Goal: Communication & Community: Ask a question

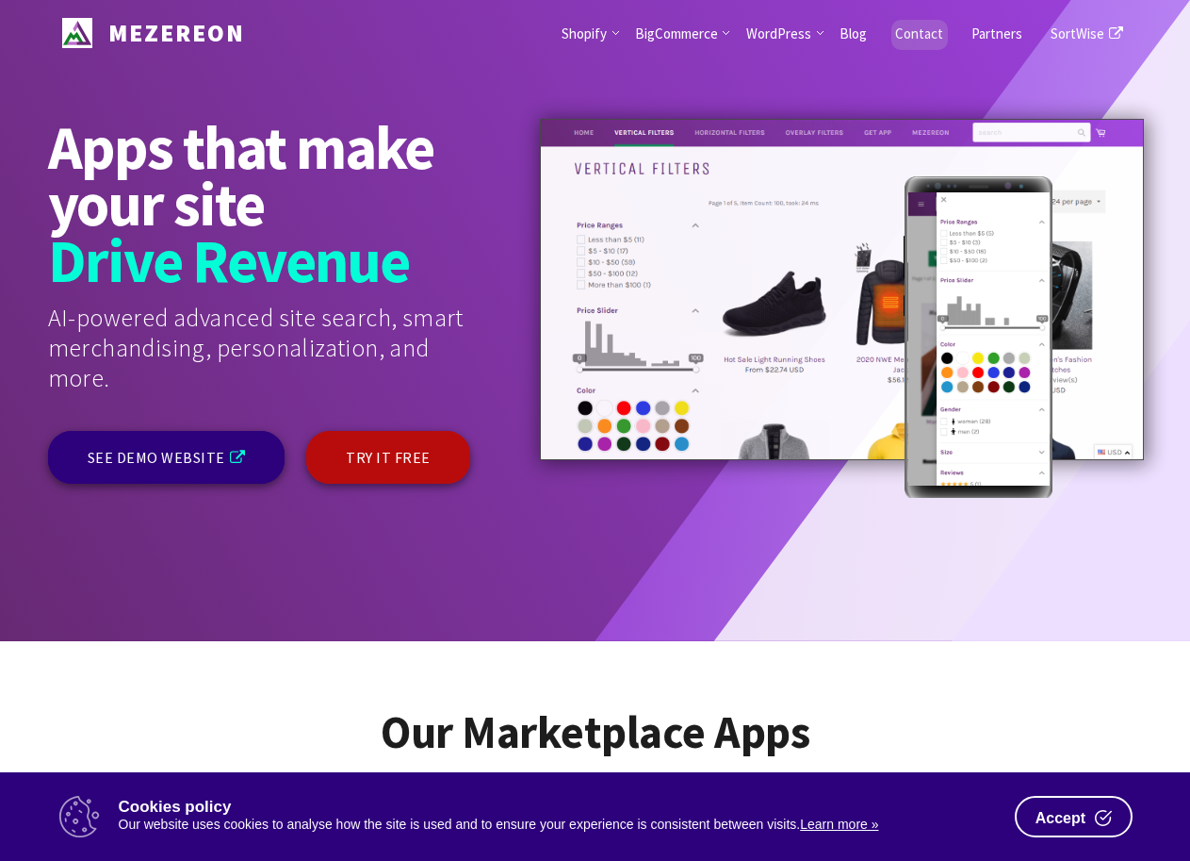
click at [922, 28] on link "Contact" at bounding box center [919, 33] width 76 height 66
drag, startPoint x: 922, startPoint y: 28, endPoint x: 886, endPoint y: 28, distance: 35.8
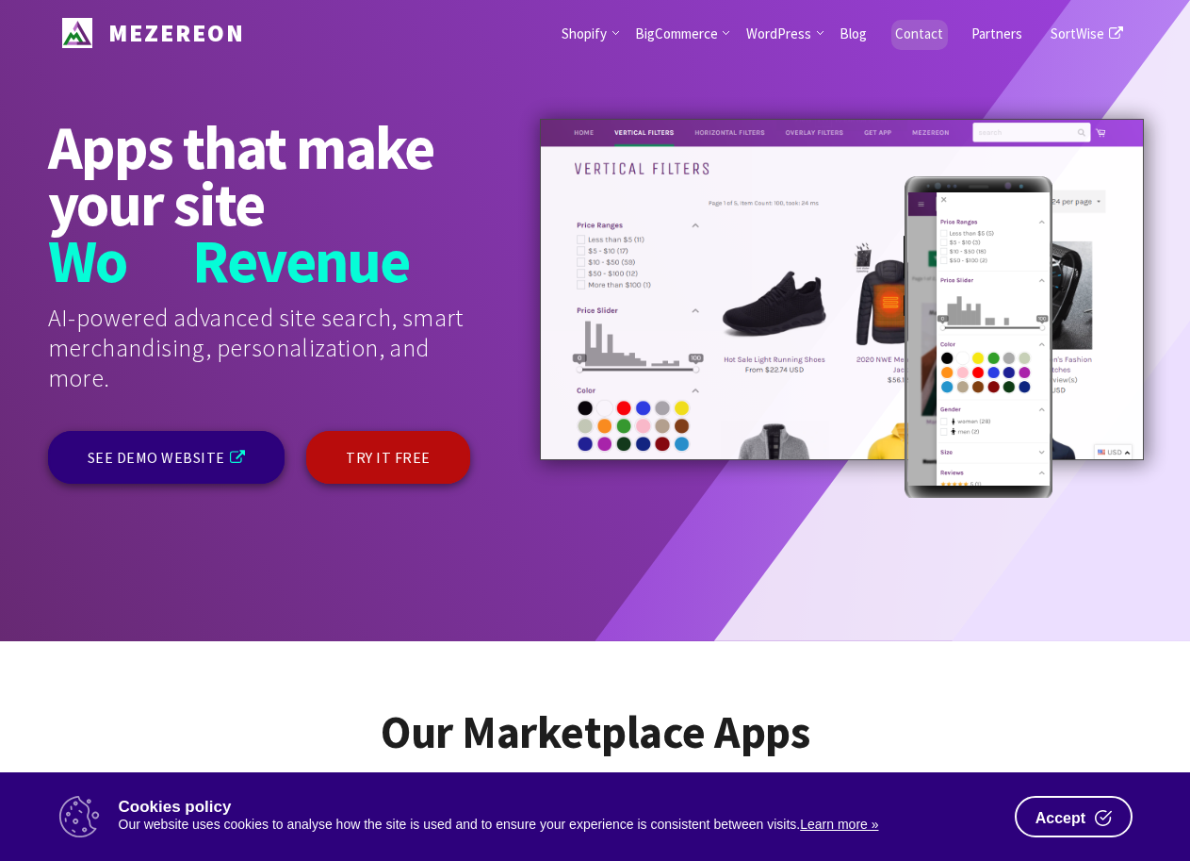
click at [922, 28] on link "Contact" at bounding box center [919, 33] width 76 height 66
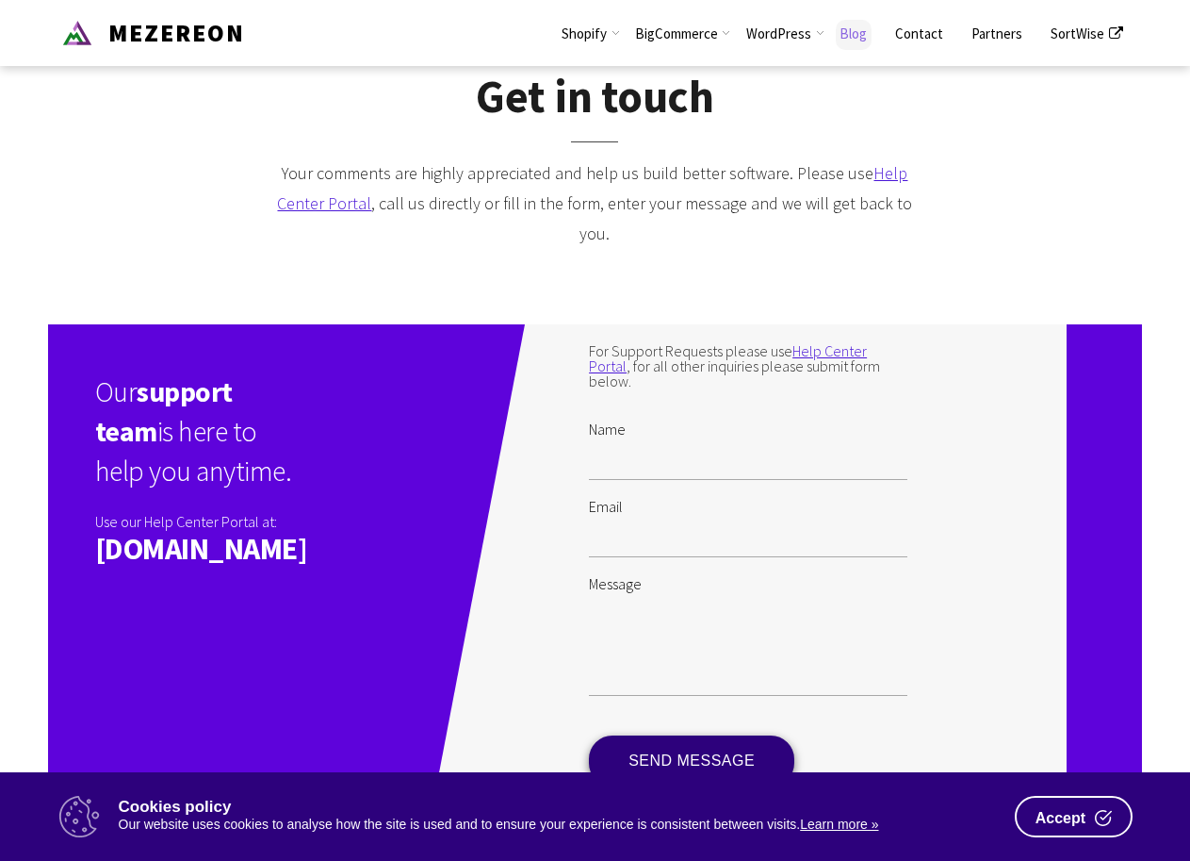
scroll to position [47, 0]
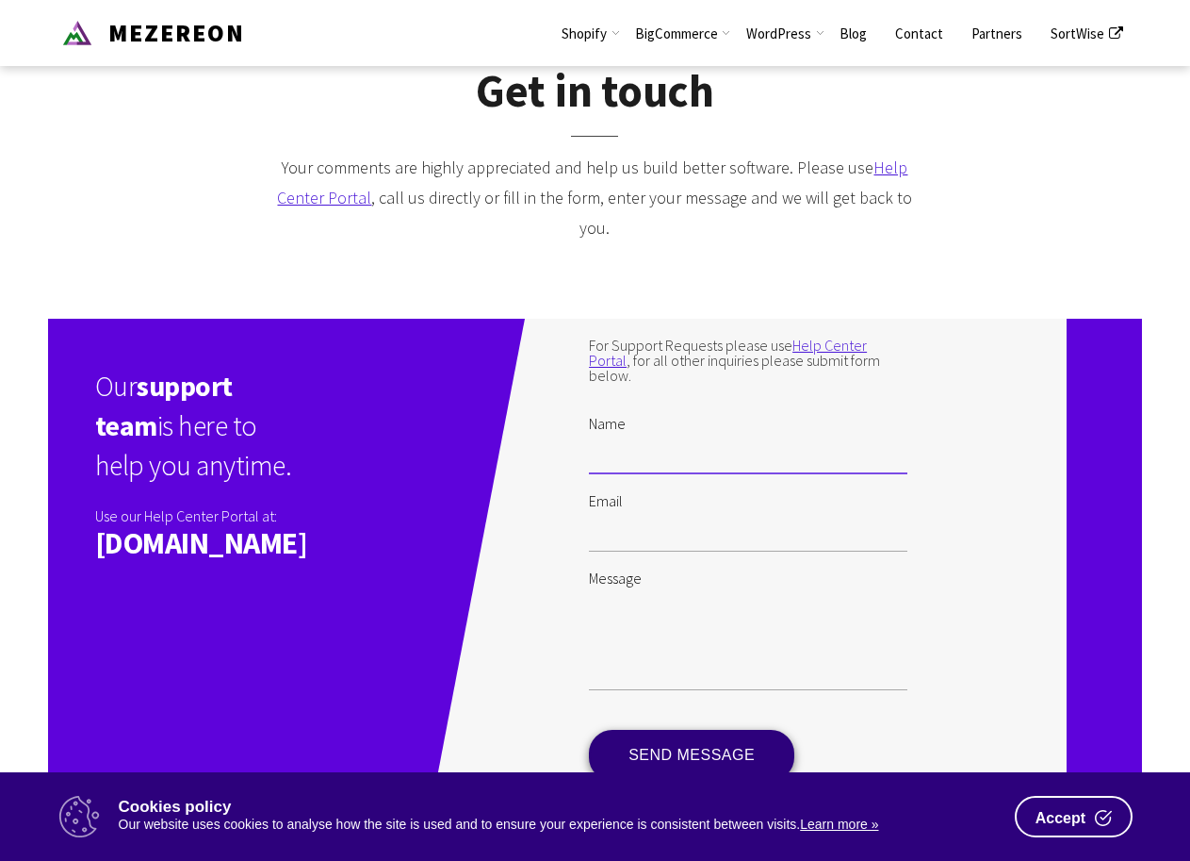
click at [713, 467] on input "Name" at bounding box center [748, 452] width 319 height 43
drag, startPoint x: 739, startPoint y: 493, endPoint x: 776, endPoint y: 504, distance: 38.5
click at [775, 504] on label "Email" at bounding box center [748, 491] width 319 height 34
click at [775, 508] on input "Email" at bounding box center [748, 529] width 319 height 43
click at [781, 458] on input "Name" at bounding box center [748, 452] width 319 height 43
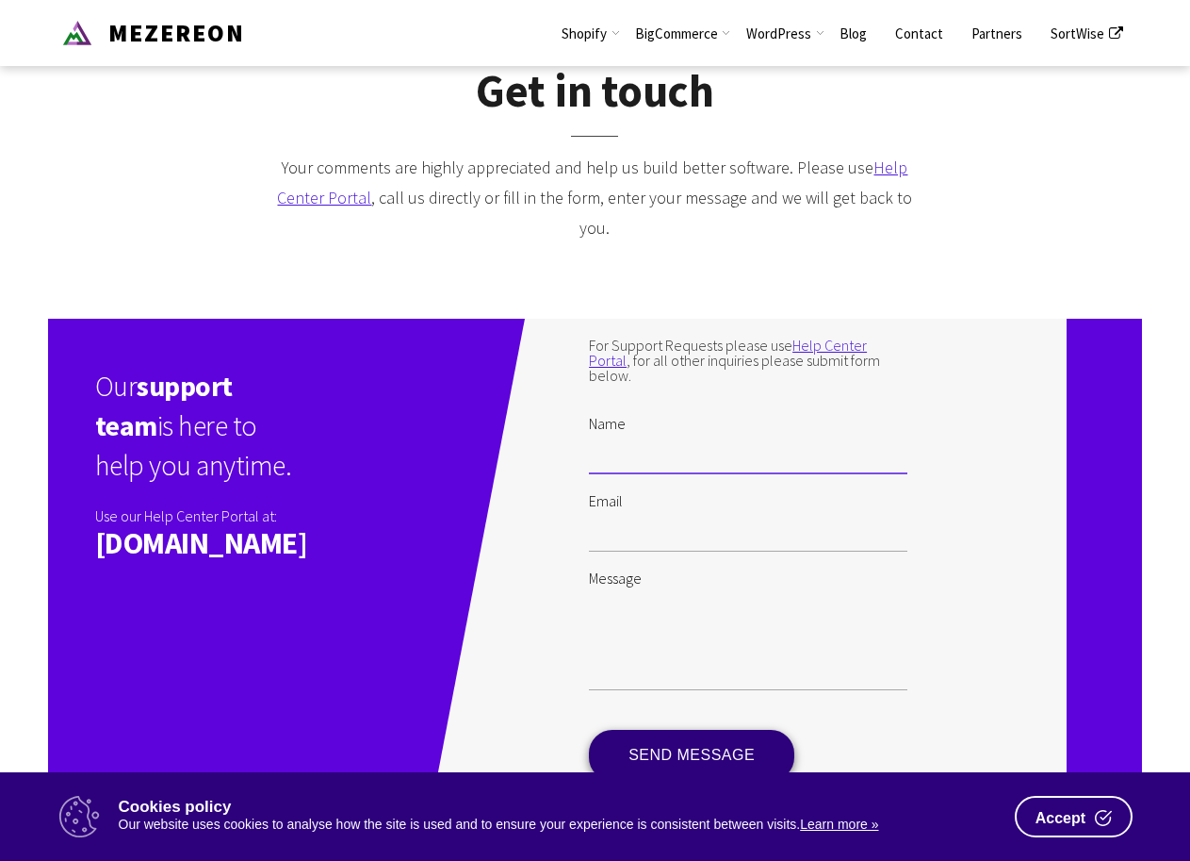
type input "[PERSON_NAME]"
click at [800, 530] on input "Email" at bounding box center [748, 529] width 319 height 43
type input "[EMAIL_ADDRESS][DOMAIN_NAME]"
click at [678, 637] on textarea "Message" at bounding box center [748, 637] width 319 height 105
paste textarea "Hello there, I'm Cairo from Tailored VA Options, where we offer top-notch virtu…"
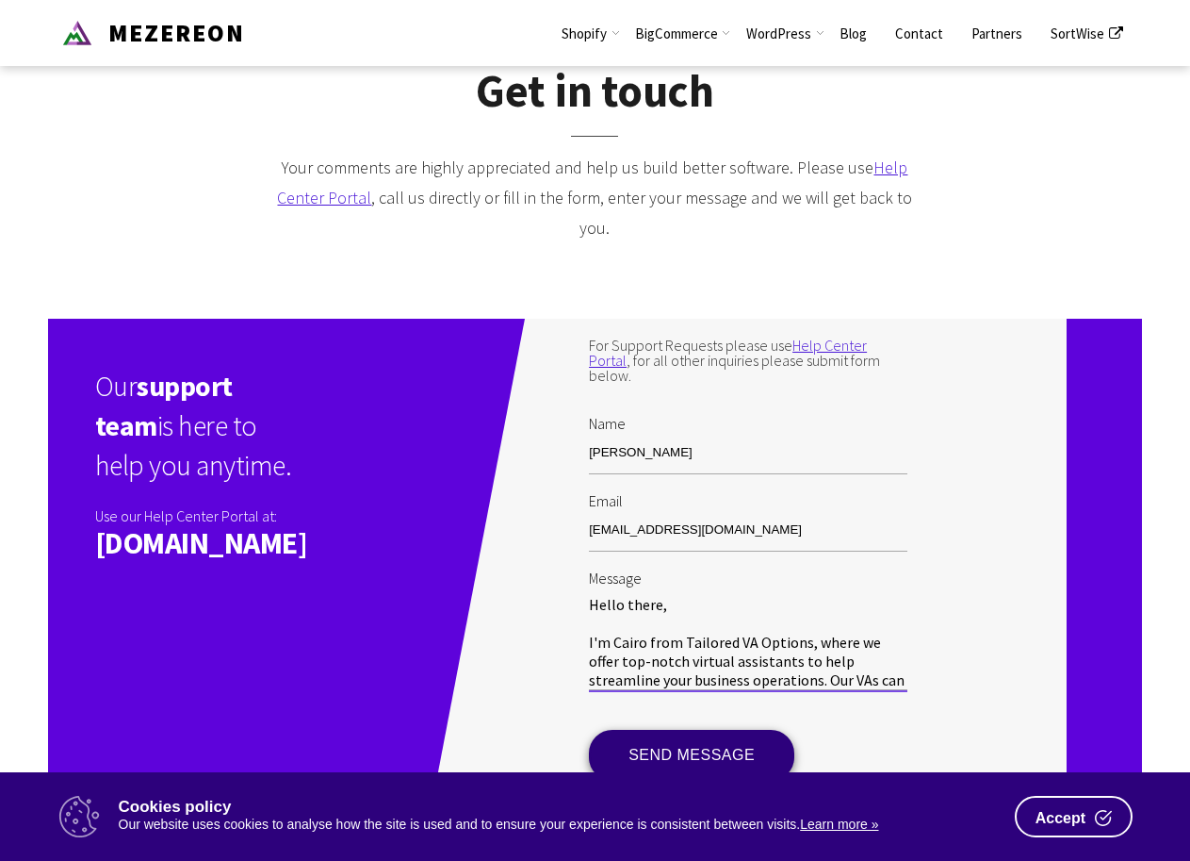
scroll to position [189, 0]
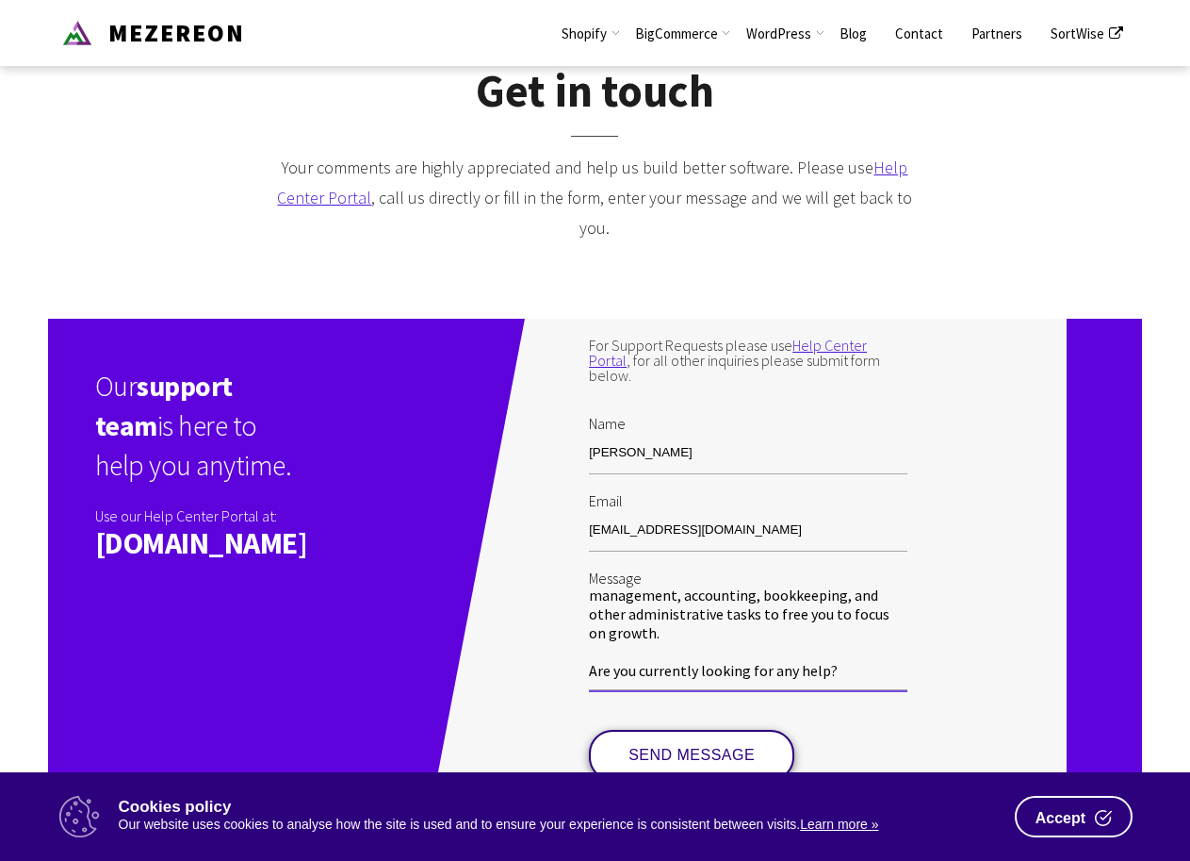
type textarea "Hello there, I'm Cairo from Tailored VA Options, where we offer top-notch virtu…"
drag, startPoint x: 746, startPoint y: 746, endPoint x: 655, endPoint y: 746, distance: 91.4
click at [738, 743] on input "SEND MESSAGE" at bounding box center [691, 754] width 205 height 51
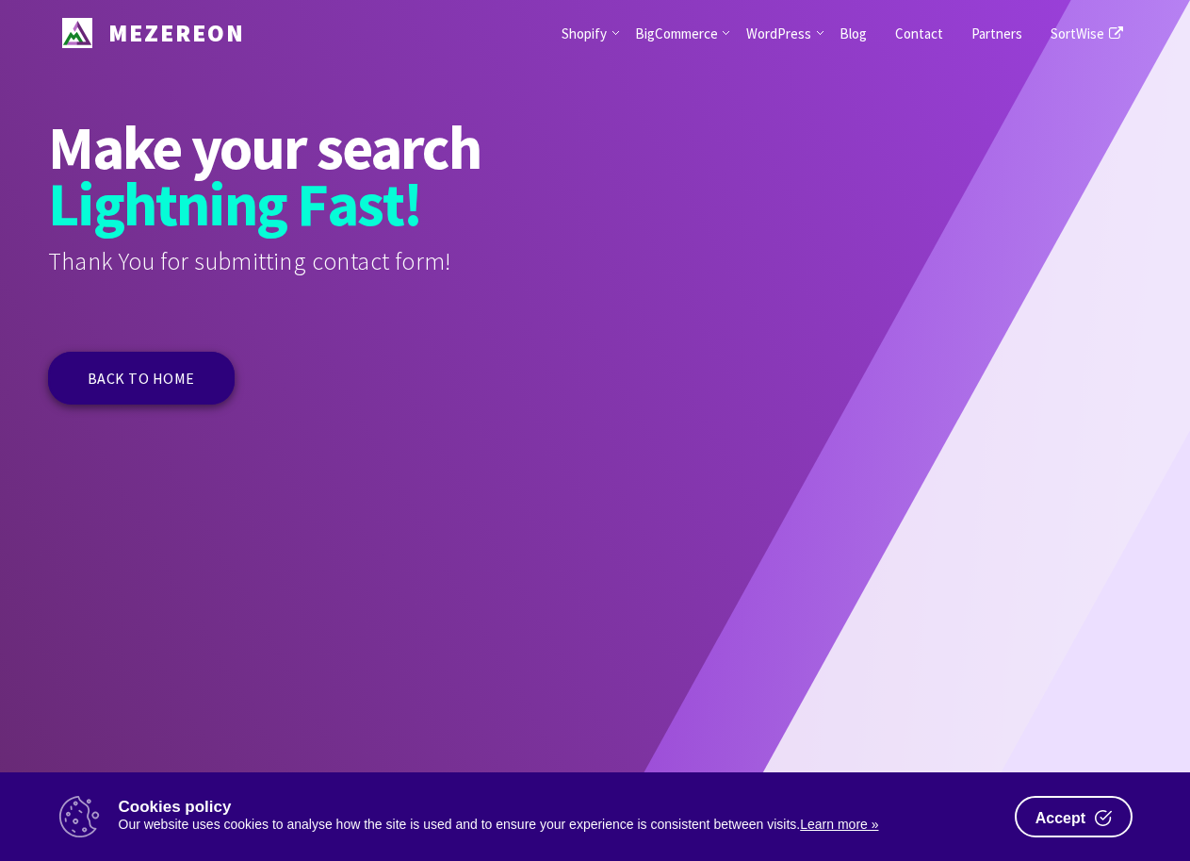
click at [1, 526] on icon at bounding box center [595, 430] width 1190 height 861
click at [16, 532] on icon at bounding box center [595, 430] width 1190 height 861
